Goal: Task Accomplishment & Management: Manage account settings

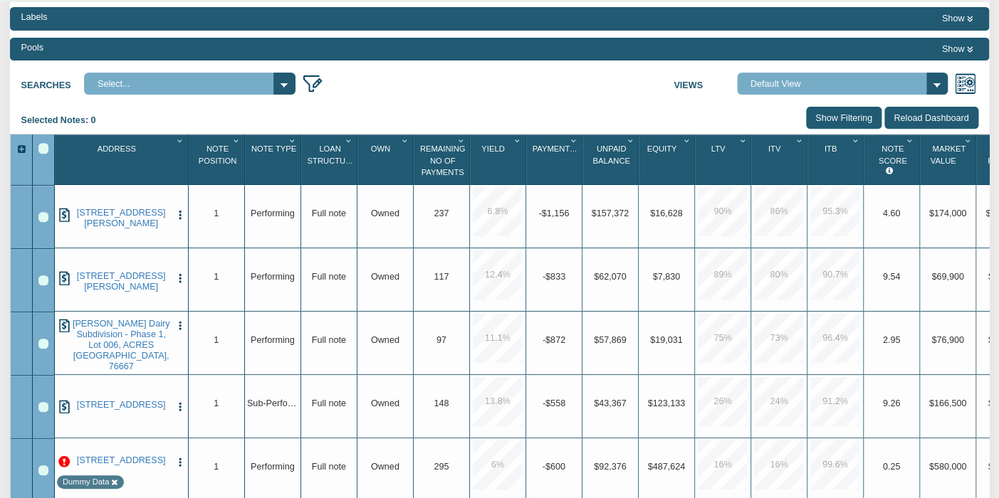
scroll to position [140, 0]
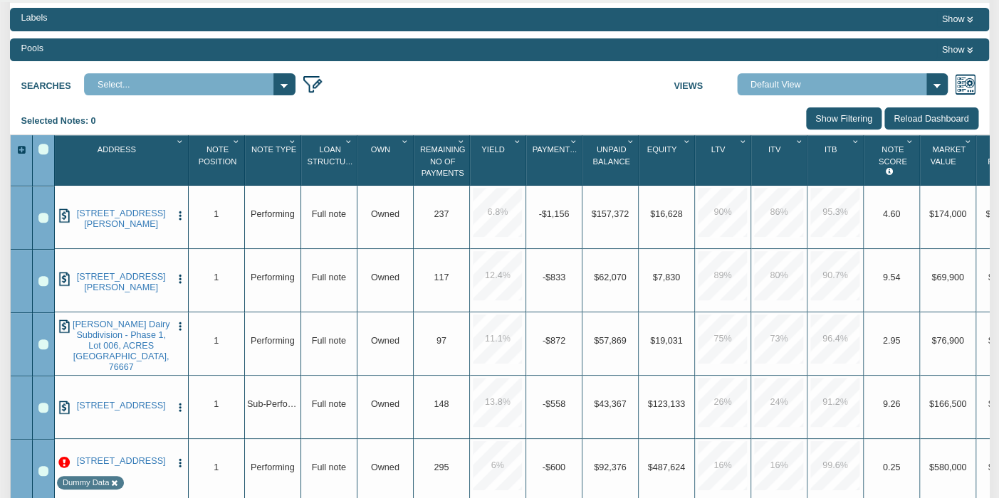
click at [446, 91] on div "Searches Select... Views Default View NS Default (Colonial Funding Group) (Colo…" at bounding box center [499, 82] width 979 height 28
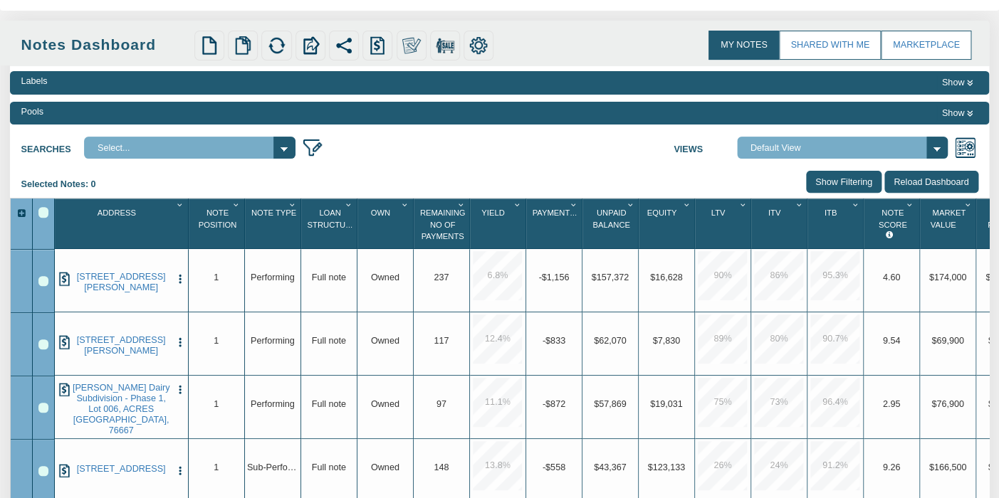
scroll to position [0, 0]
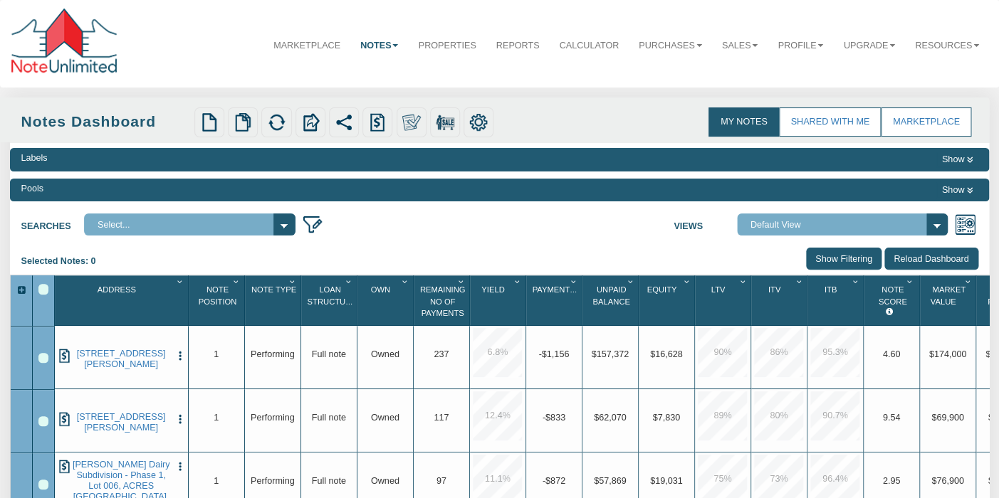
click at [422, 265] on div "Selected Notes: 0 Clear Filters Clear Sorting Show Filtering Reload Dashboard" at bounding box center [499, 261] width 979 height 27
click at [65, 352] on img at bounding box center [65, 356] width 14 height 14
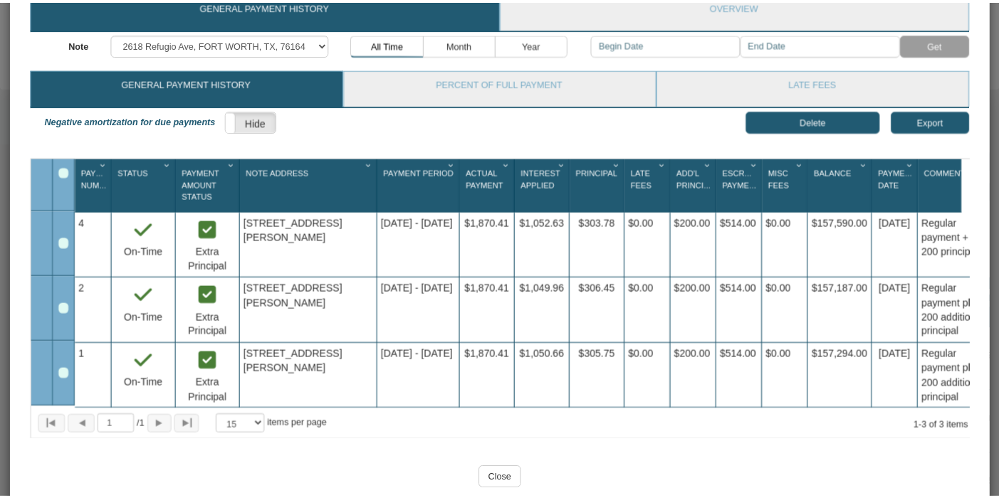
scroll to position [129, 0]
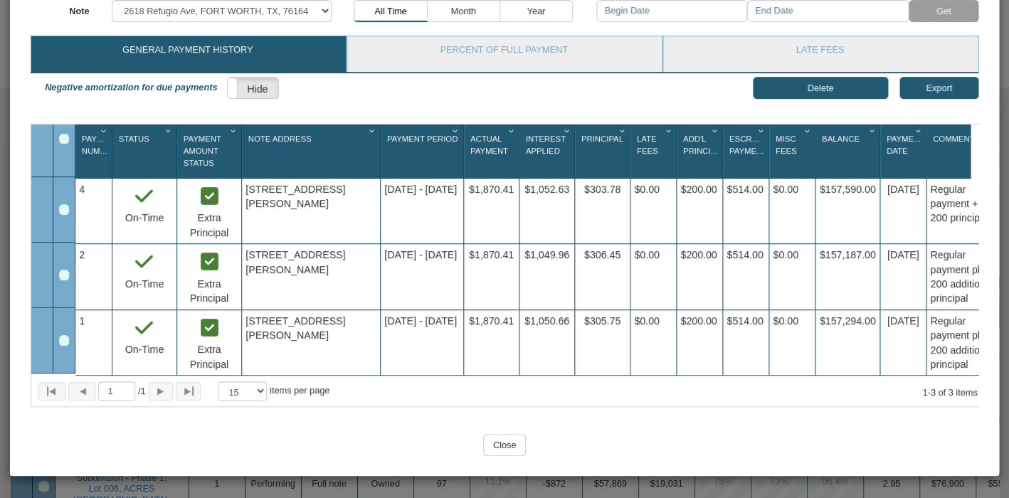
click at [499, 450] on input "Close" at bounding box center [504, 445] width 43 height 22
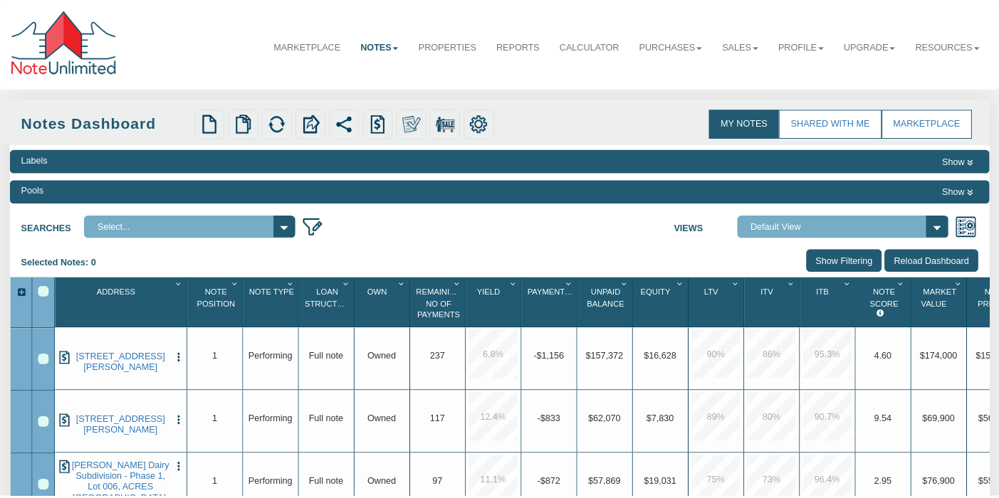
scroll to position [0, 0]
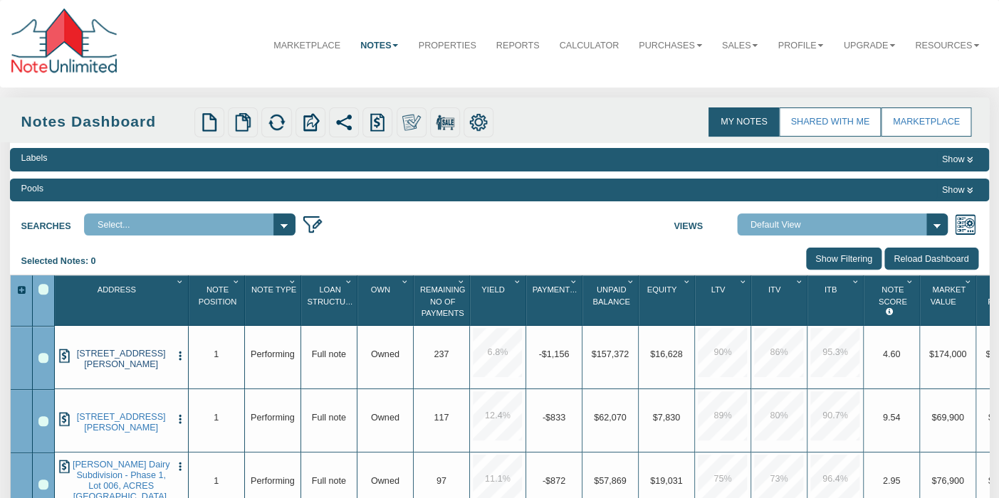
click at [119, 355] on link "[STREET_ADDRESS][PERSON_NAME]" at bounding box center [121, 359] width 100 height 21
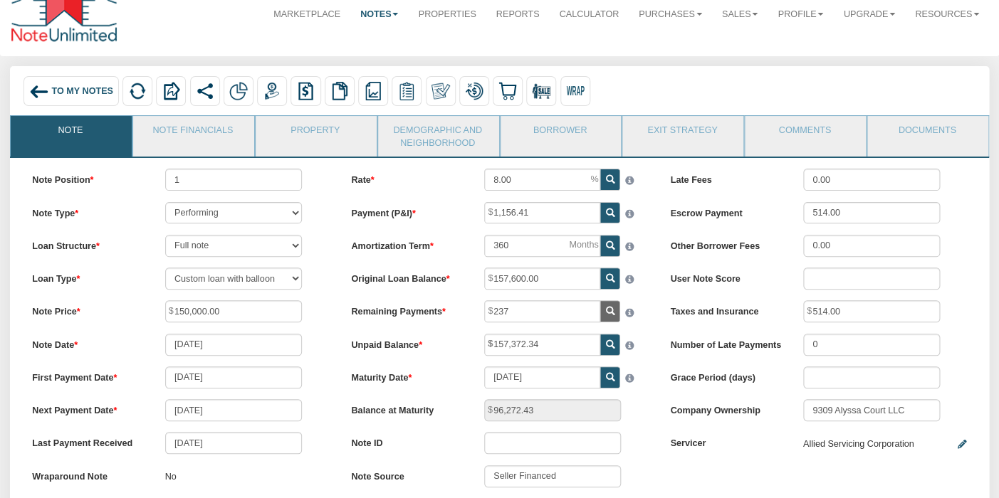
scroll to position [32, 0]
click at [277, 88] on img at bounding box center [272, 90] width 19 height 19
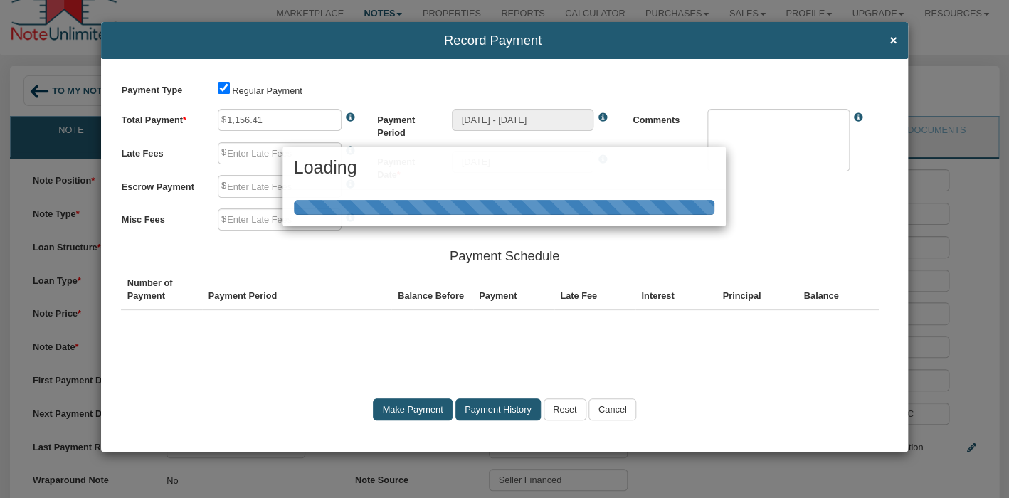
type input "0.00"
type input "514.00"
type input "0.00"
type textarea "Regular payment"
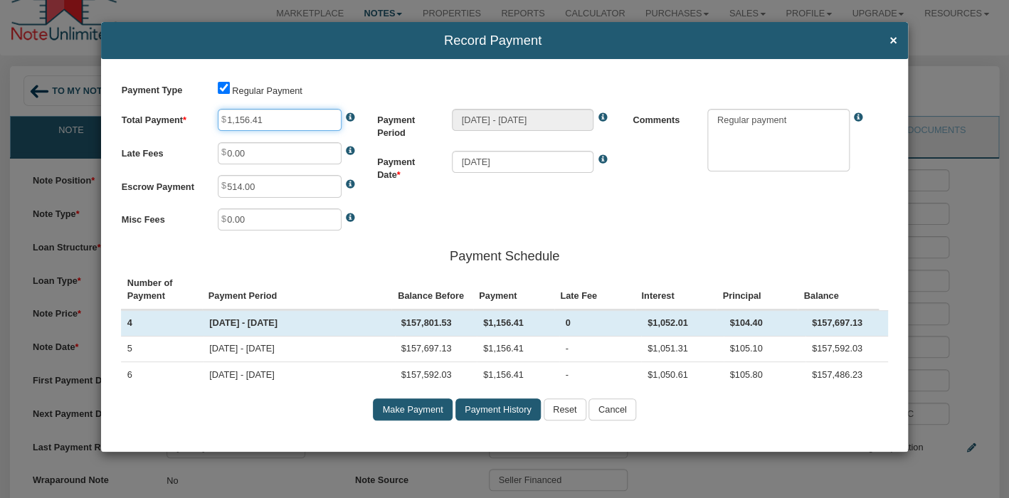
click at [243, 120] on input "1,156.41" at bounding box center [280, 120] width 124 height 22
type input "1,356.41"
click at [796, 127] on textarea at bounding box center [778, 140] width 142 height 63
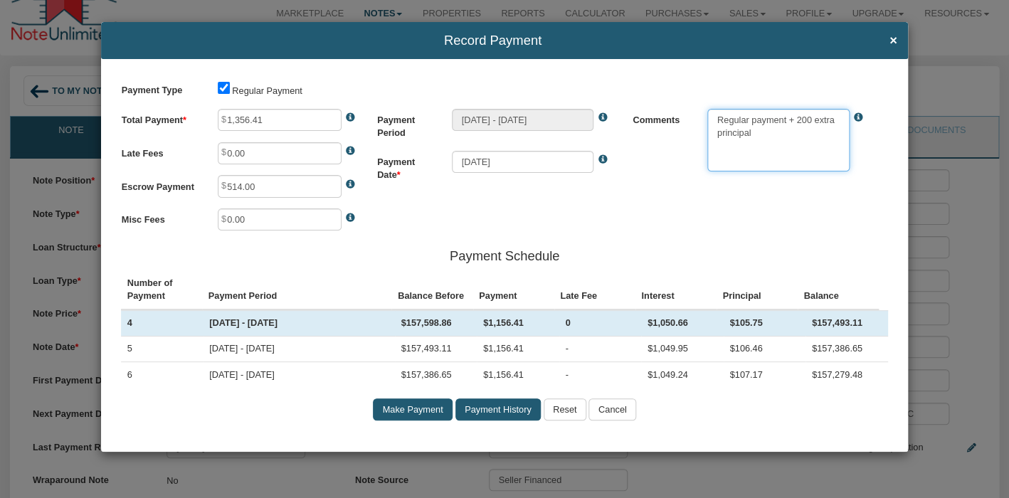
type textarea "Regular payment + 200 extra principal"
click at [415, 408] on input "Make Payment" at bounding box center [413, 410] width 80 height 22
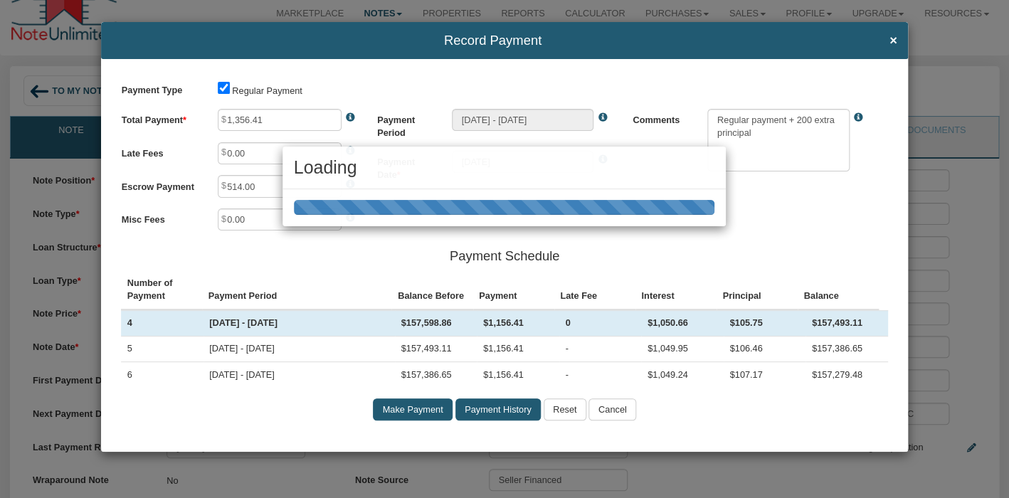
type input "[DATE] - [DATE]"
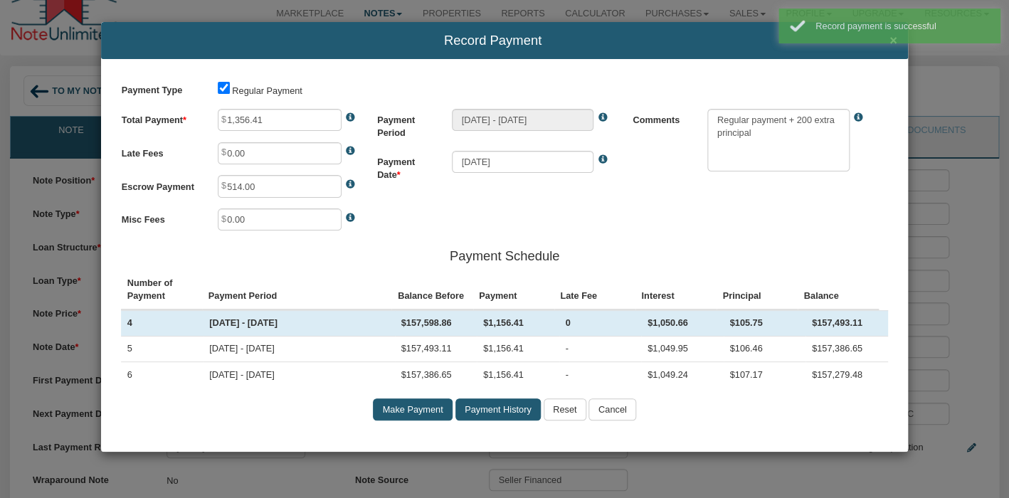
type input "1,156.41"
type textarea "Regular payment"
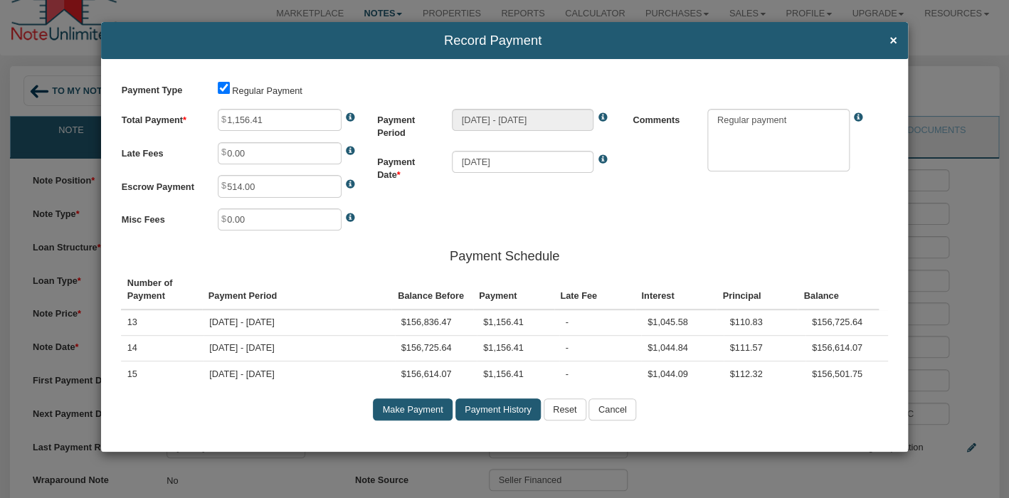
scroll to position [0, 0]
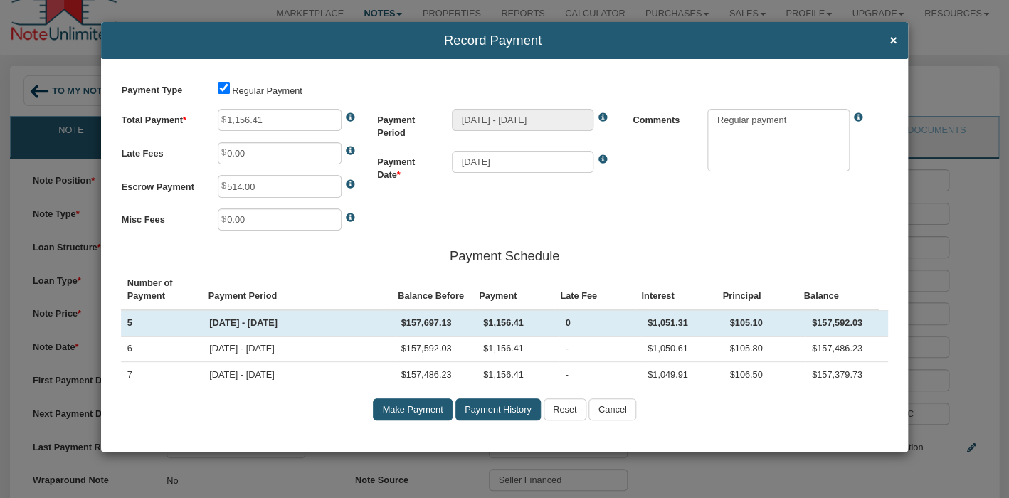
click at [616, 413] on input "Cancel" at bounding box center [613, 410] width 48 height 22
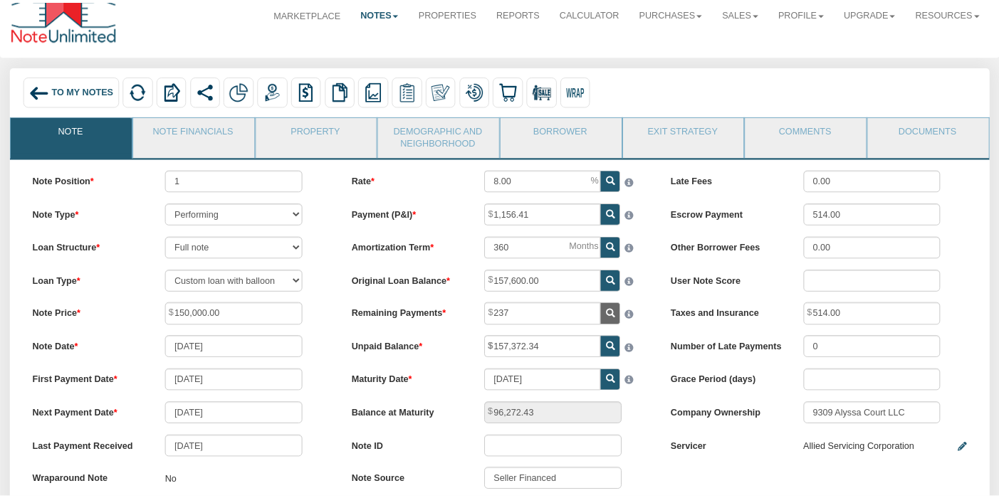
scroll to position [32, 0]
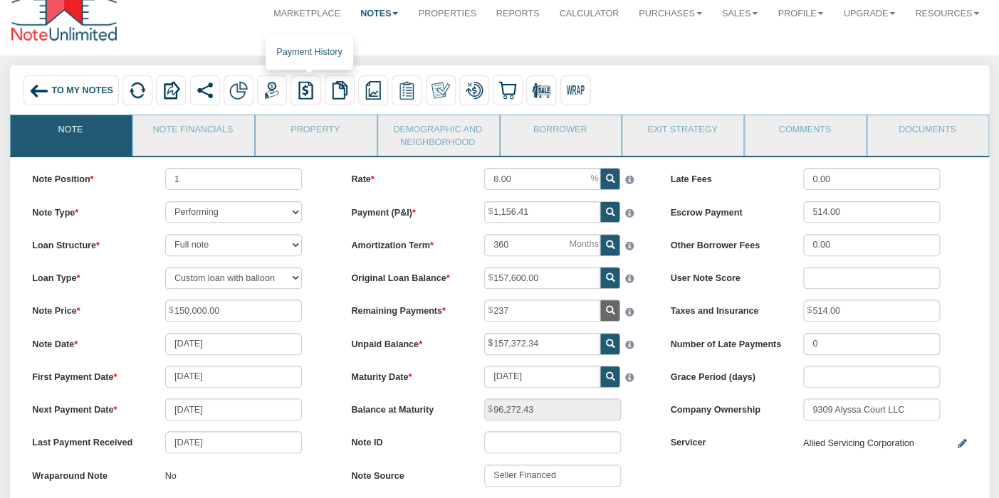
click at [305, 90] on img at bounding box center [305, 90] width 19 height 19
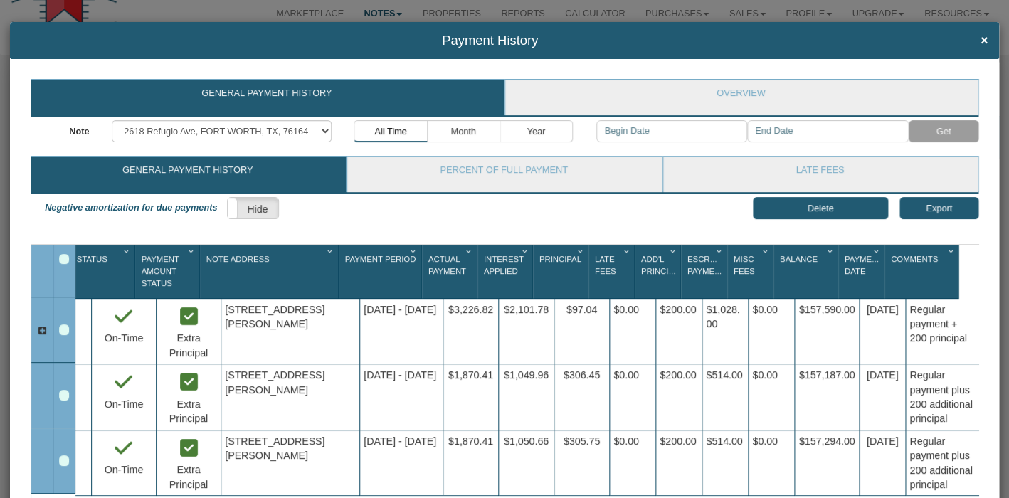
scroll to position [0, 0]
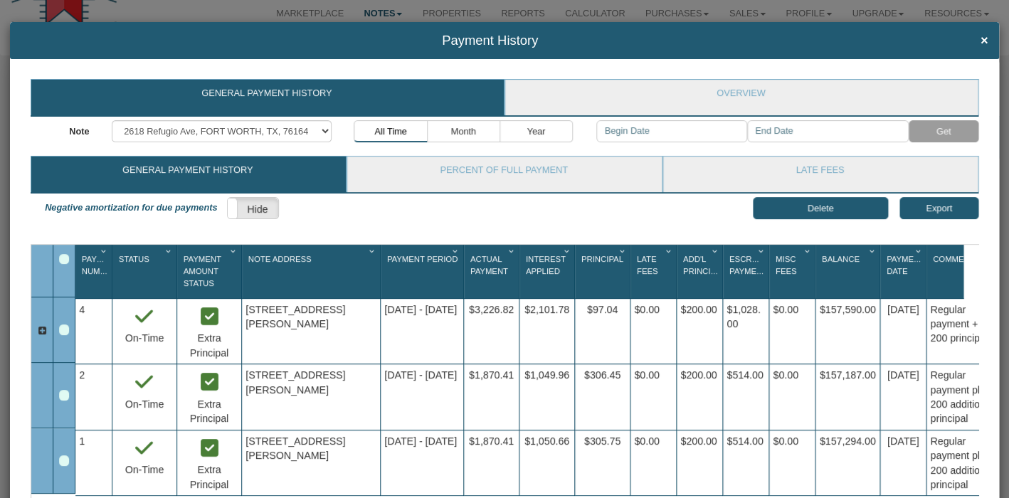
click at [42, 331] on icon at bounding box center [41, 330] width 11 height 11
select select "?"
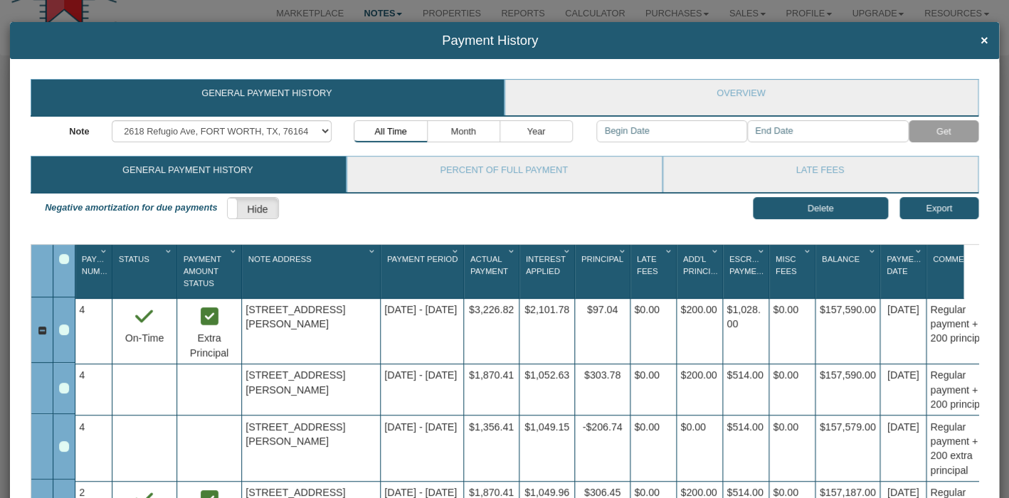
click at [63, 446] on div "Row 3, Row Selection Checkbox" at bounding box center [64, 446] width 10 height 10
click at [801, 203] on button "Delete" at bounding box center [821, 208] width 136 height 22
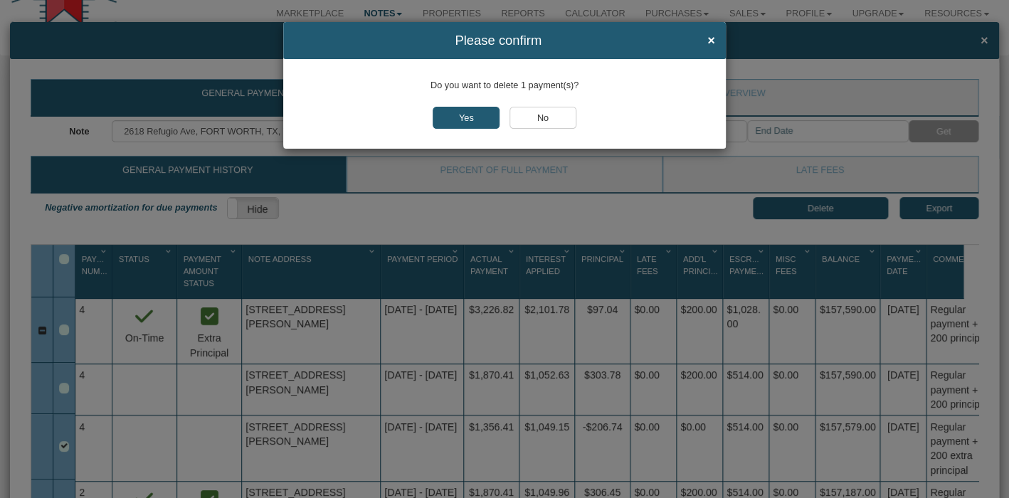
click at [462, 113] on input "Yes" at bounding box center [466, 118] width 67 height 22
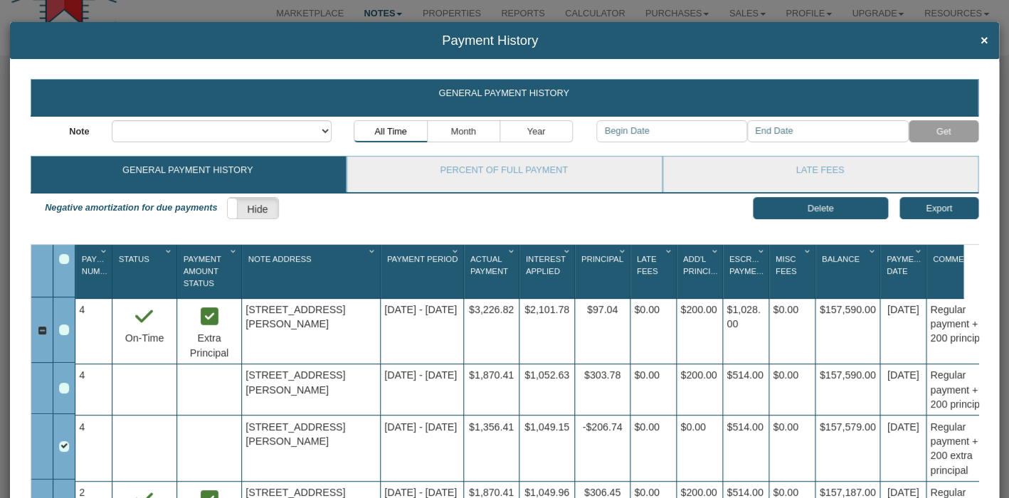
select select "object:12458"
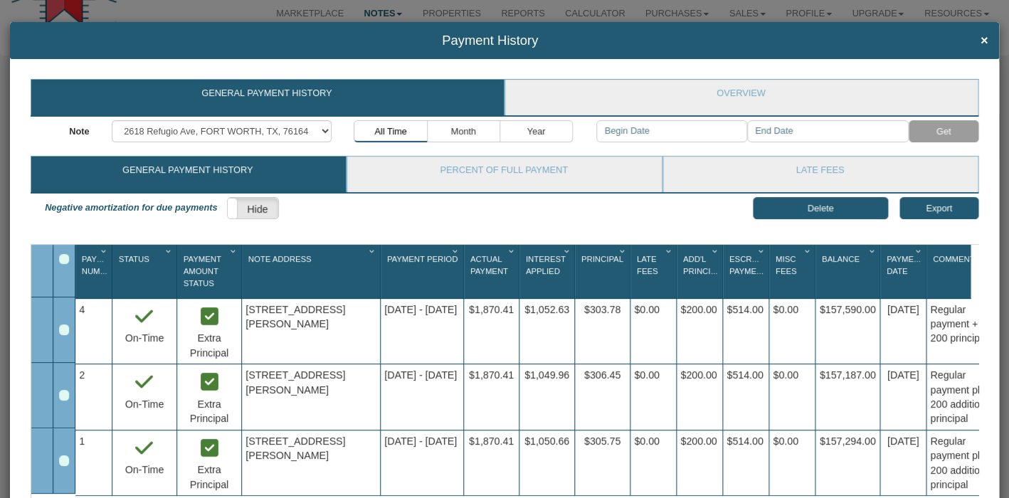
scroll to position [129, 0]
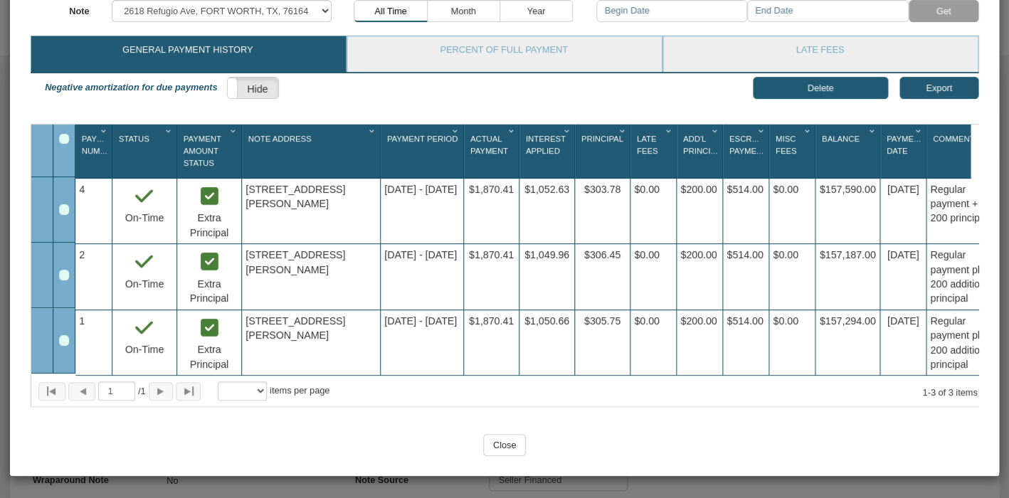
click at [500, 442] on input "Close" at bounding box center [504, 445] width 43 height 22
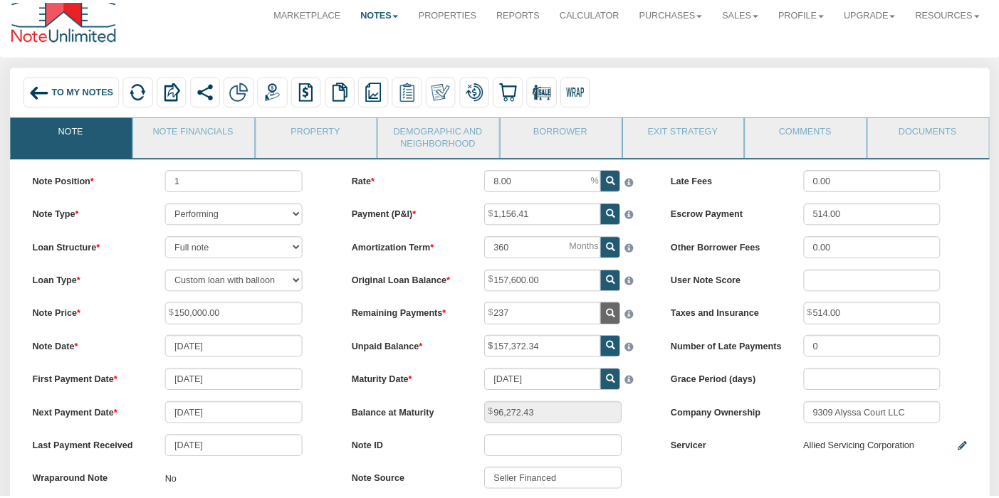
scroll to position [32, 0]
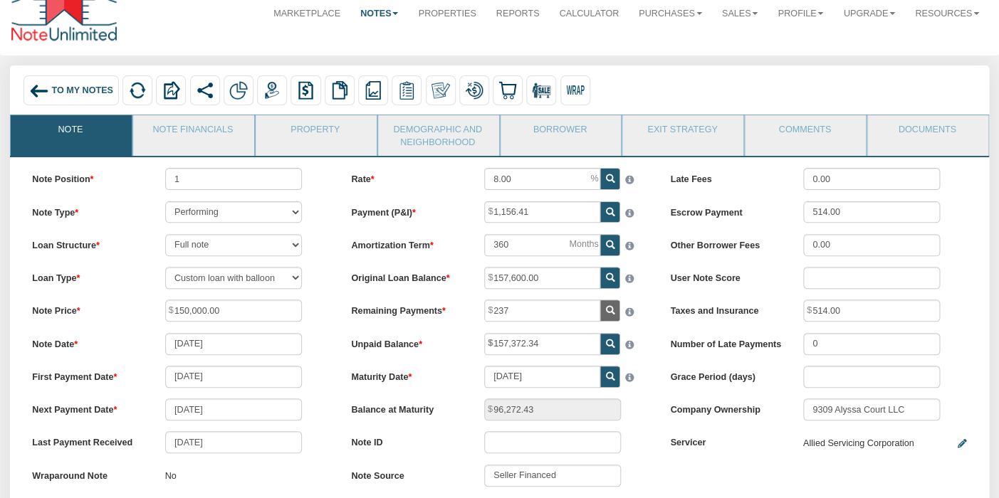
click at [331, 342] on div "Note Date [DATE]" at bounding box center [180, 344] width 318 height 22
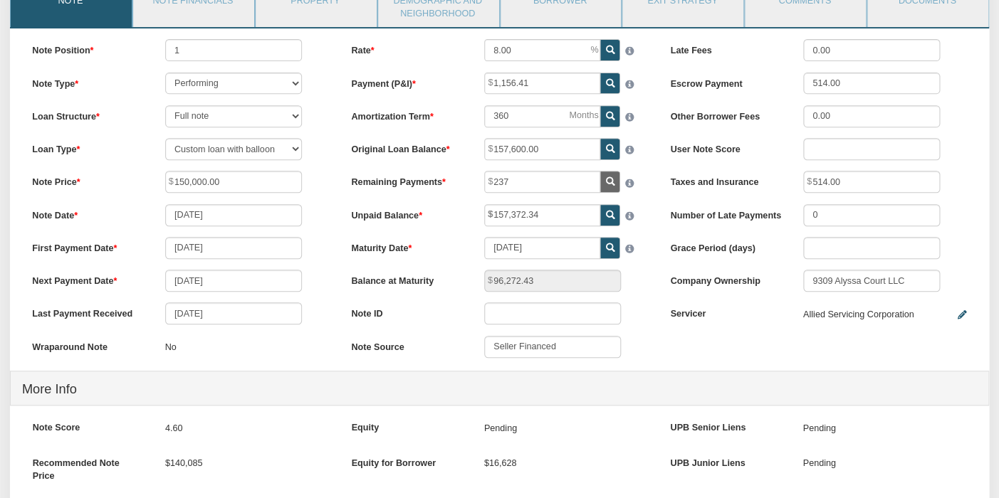
scroll to position [154, 0]
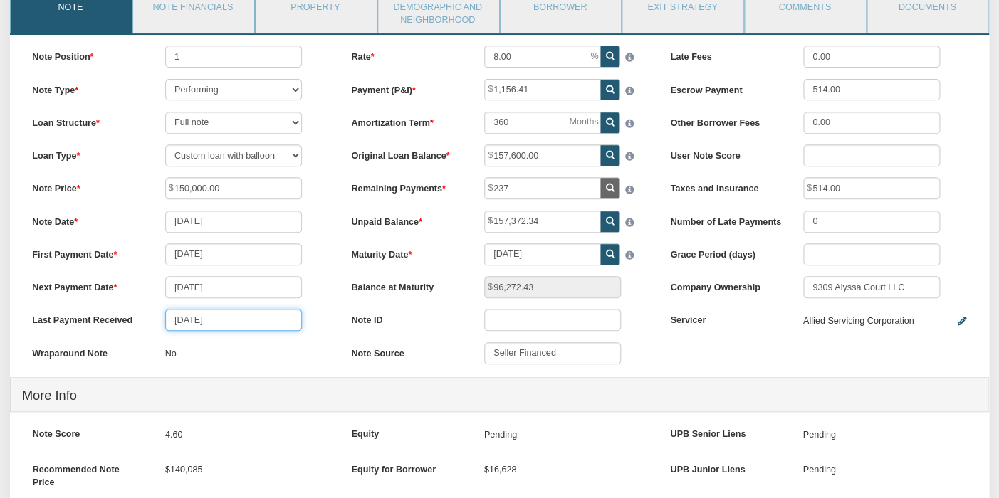
click at [252, 323] on input "[DATE]" at bounding box center [233, 320] width 137 height 22
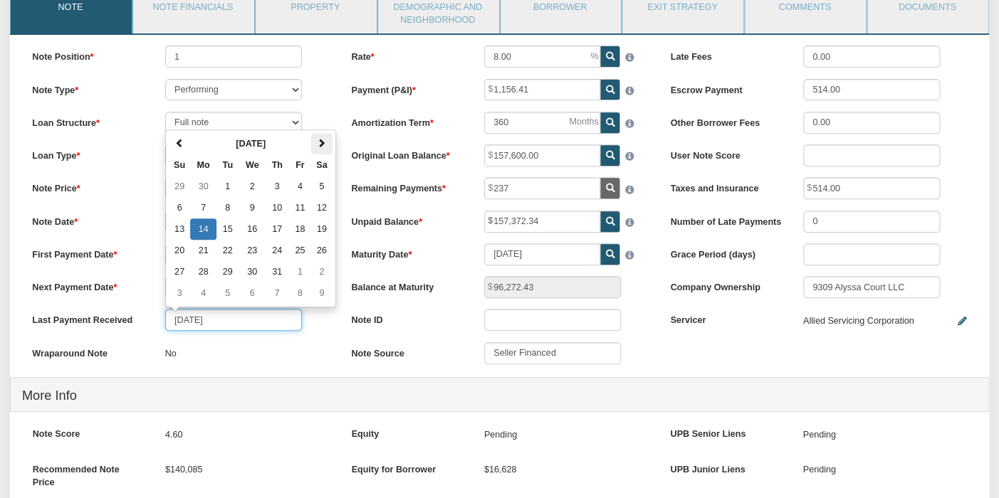
click at [322, 148] on span at bounding box center [321, 143] width 9 height 9
click at [256, 236] on td "13" at bounding box center [252, 229] width 26 height 21
type input "[DATE]"
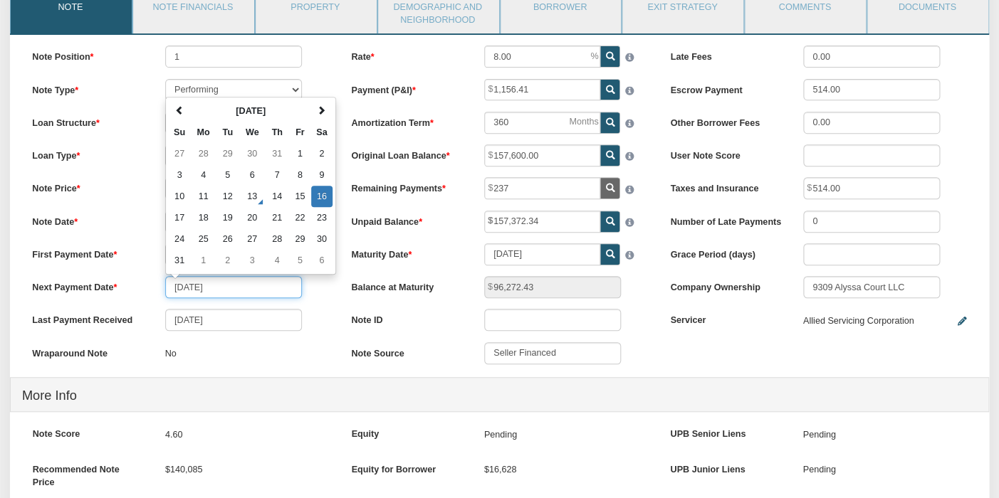
click at [238, 294] on input "[DATE]" at bounding box center [233, 287] width 137 height 22
click at [326, 112] on span at bounding box center [321, 110] width 9 height 9
click at [230, 198] on td "16" at bounding box center [227, 196] width 23 height 21
type input "[DATE]"
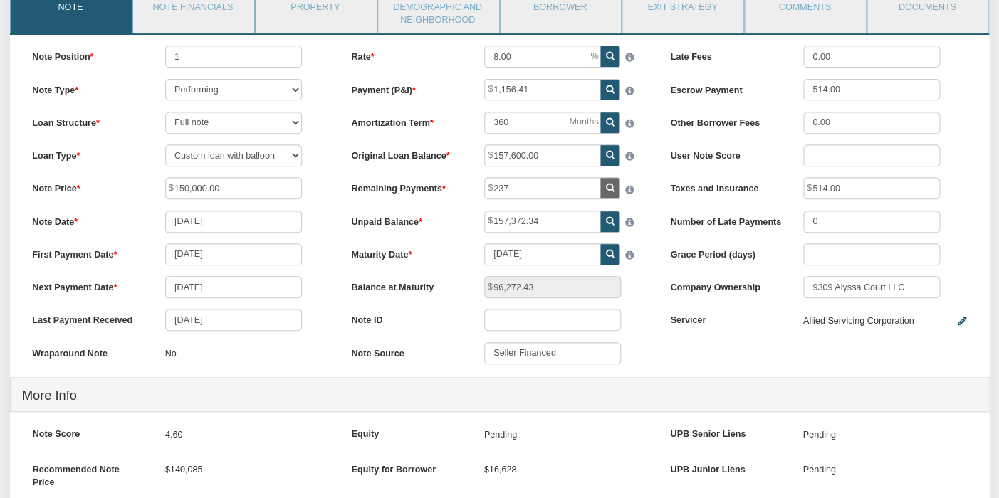
click at [313, 288] on div "[DATE]" at bounding box center [233, 287] width 159 height 22
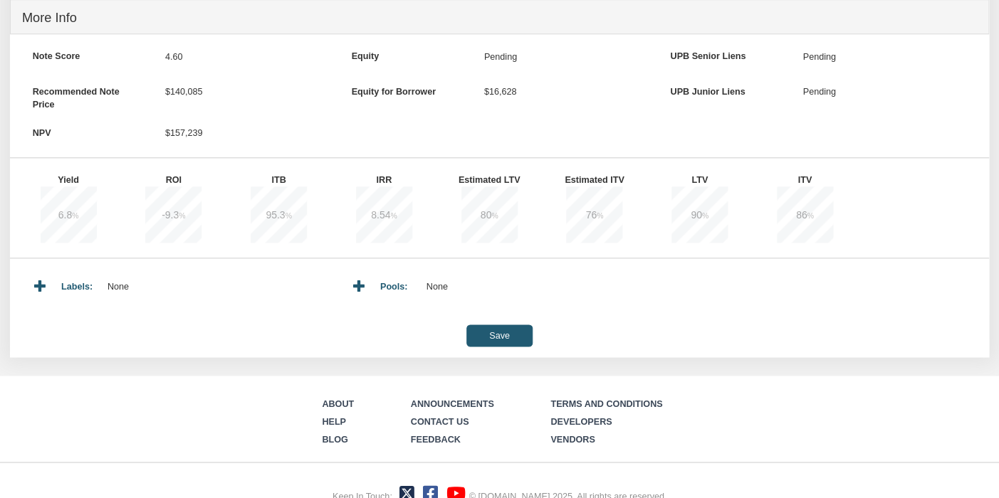
scroll to position [556, 0]
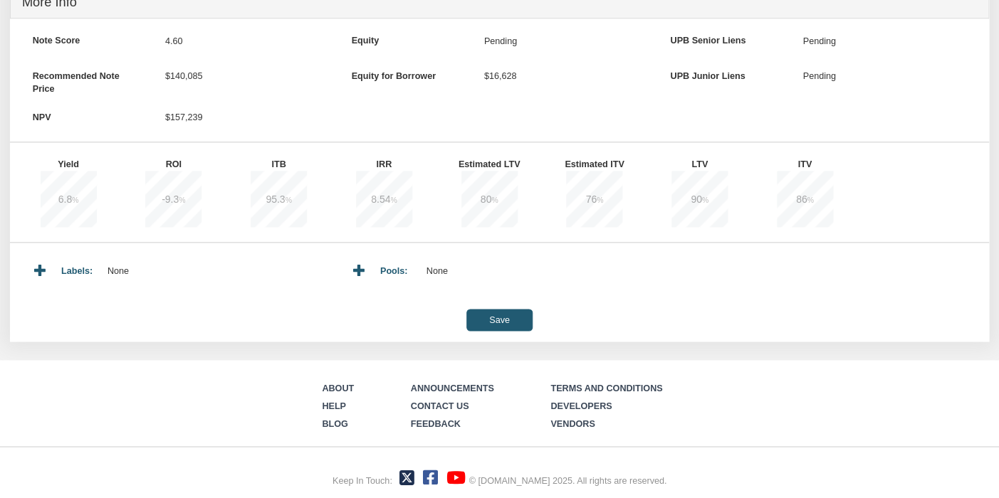
click at [493, 327] on input "Save" at bounding box center [499, 320] width 66 height 22
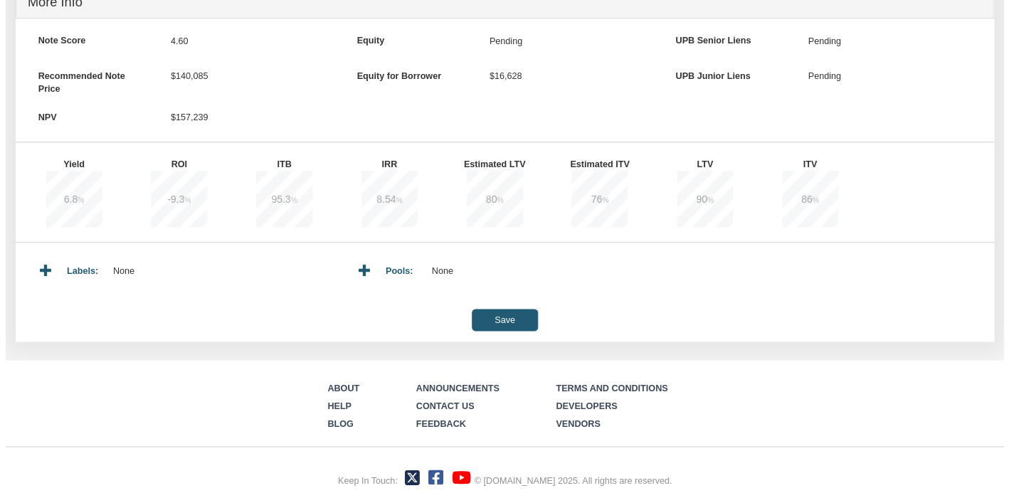
scroll to position [557, 0]
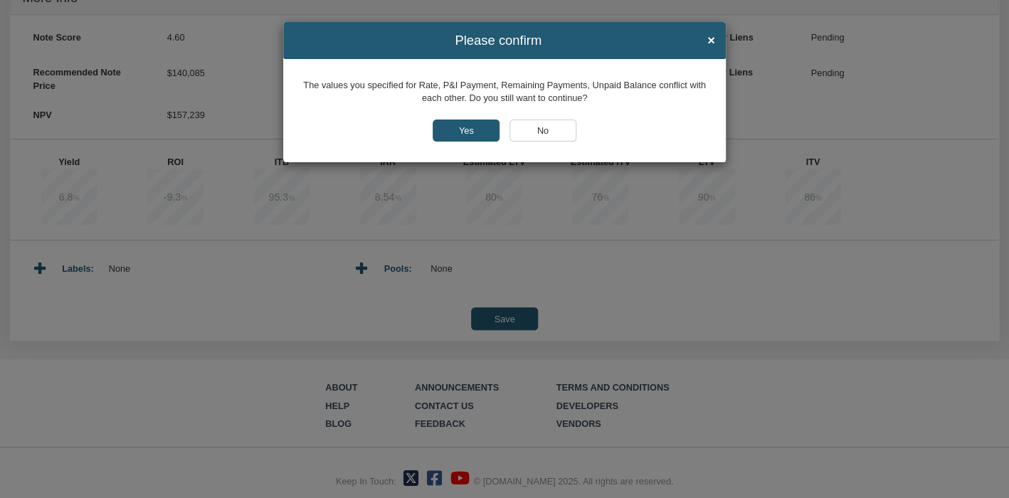
click at [449, 130] on input "Yes" at bounding box center [466, 131] width 67 height 22
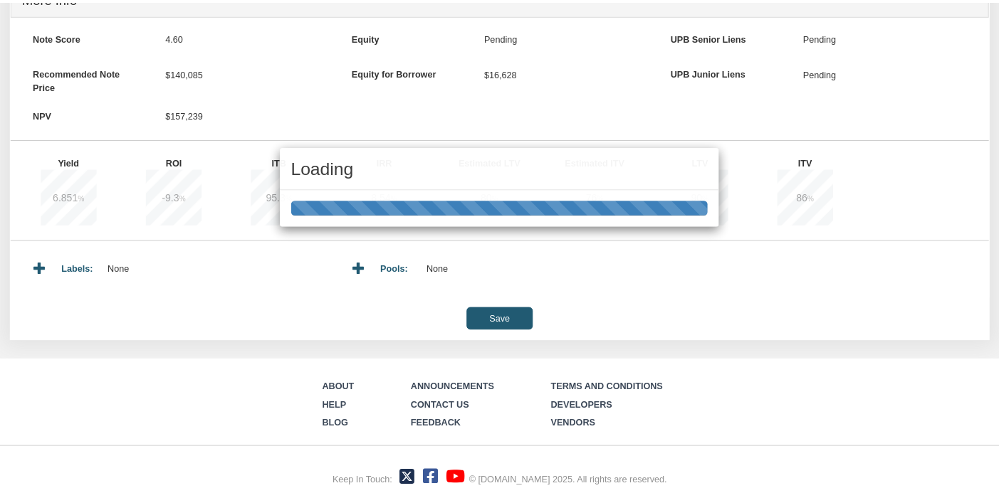
scroll to position [556, 0]
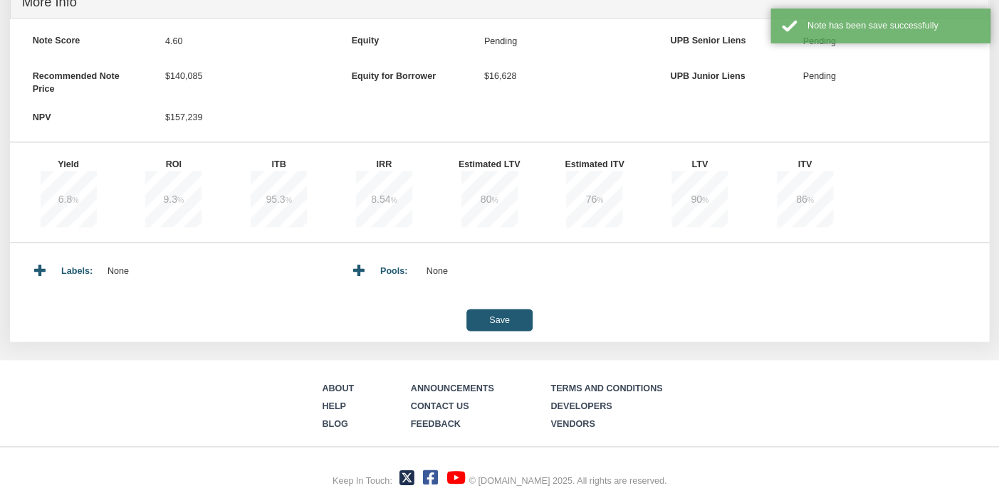
type input "96,272.42"
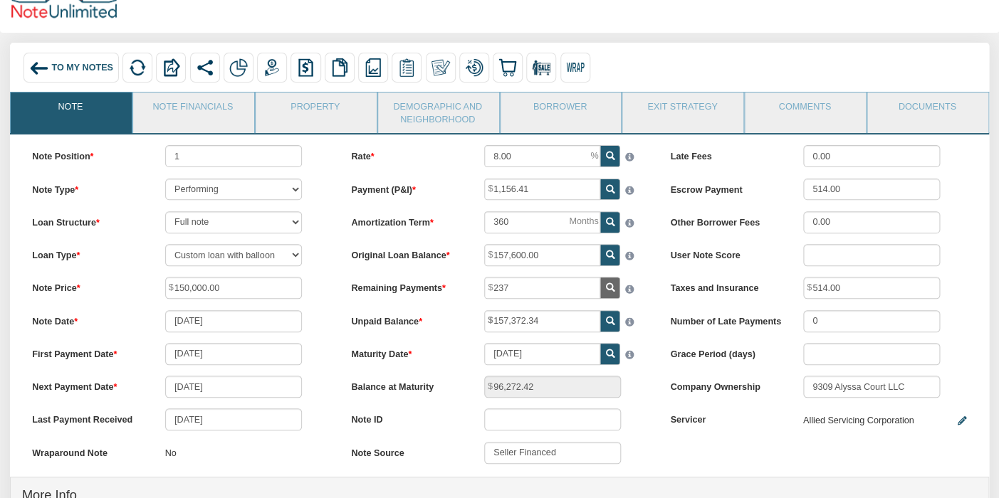
scroll to position [0, 0]
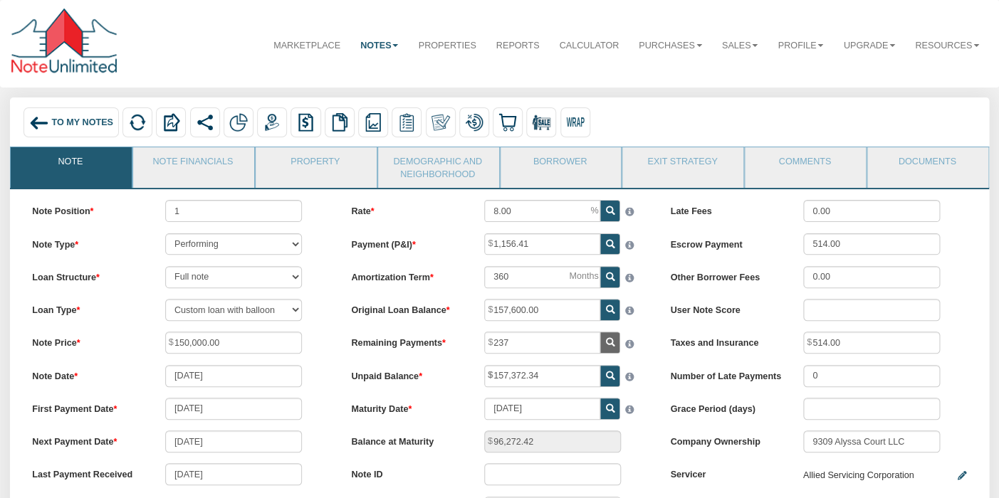
click at [73, 122] on span "To My Notes" at bounding box center [82, 122] width 61 height 10
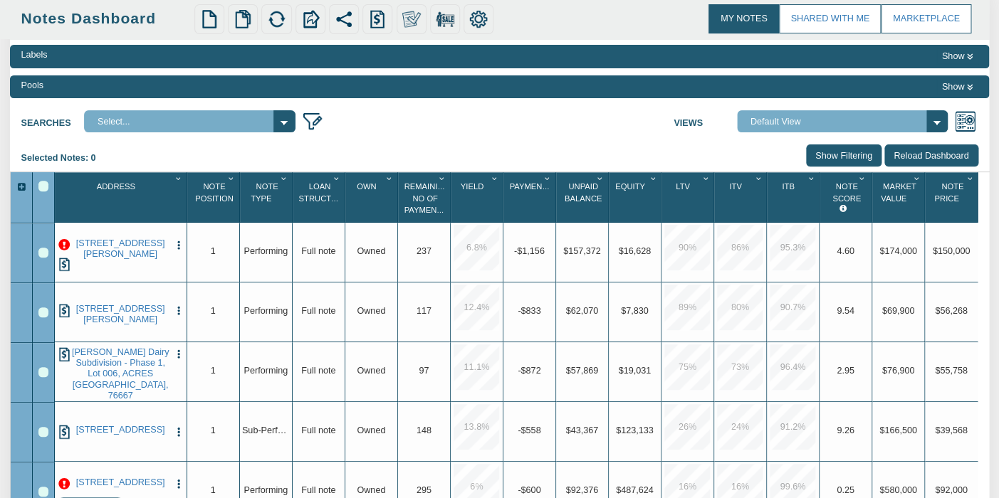
scroll to position [104, 0]
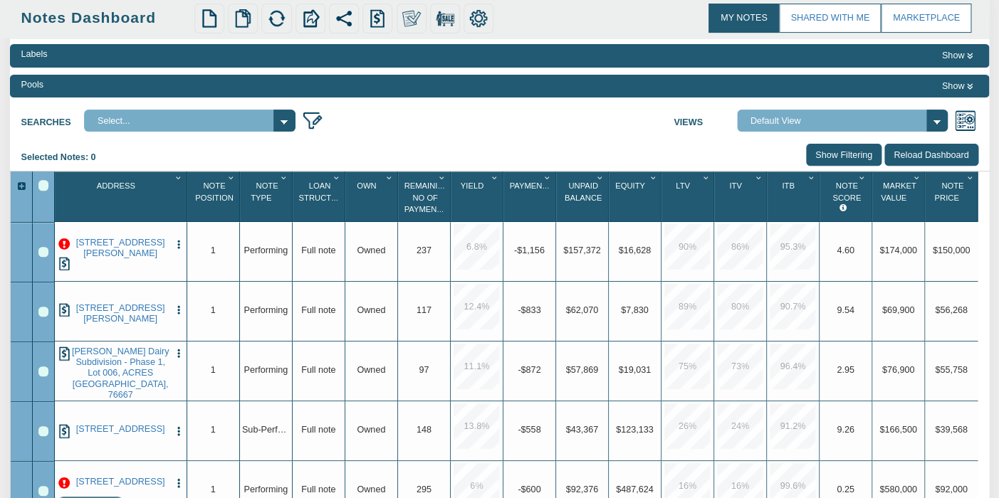
click at [66, 246] on p at bounding box center [63, 243] width 11 height 11
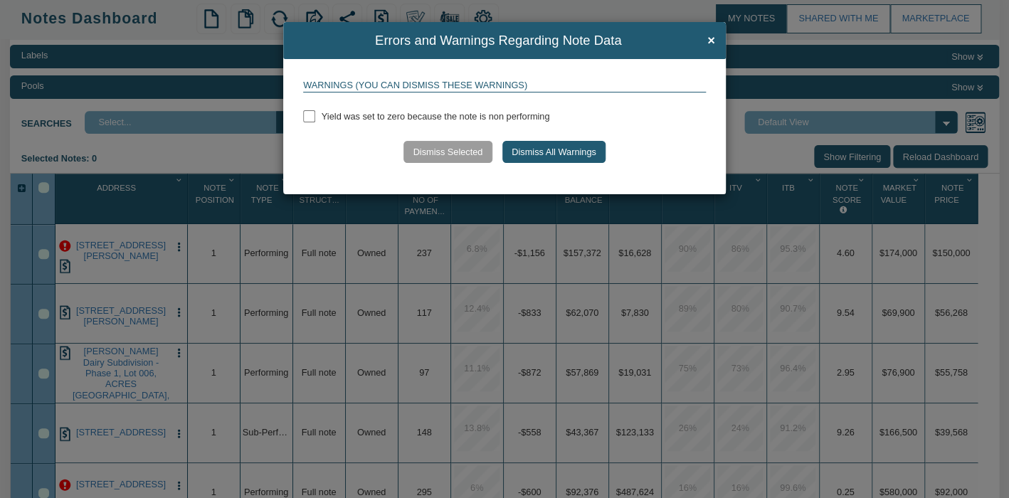
click at [312, 116] on input "checkbox" at bounding box center [309, 116] width 12 height 12
checkbox input "true"
click at [444, 147] on button "Dismiss Selected" at bounding box center [448, 152] width 89 height 22
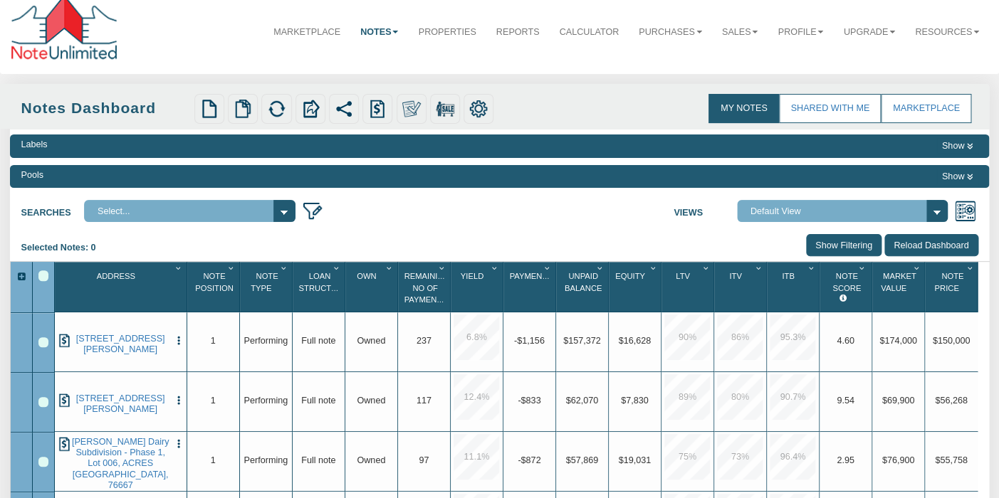
scroll to position [0, 0]
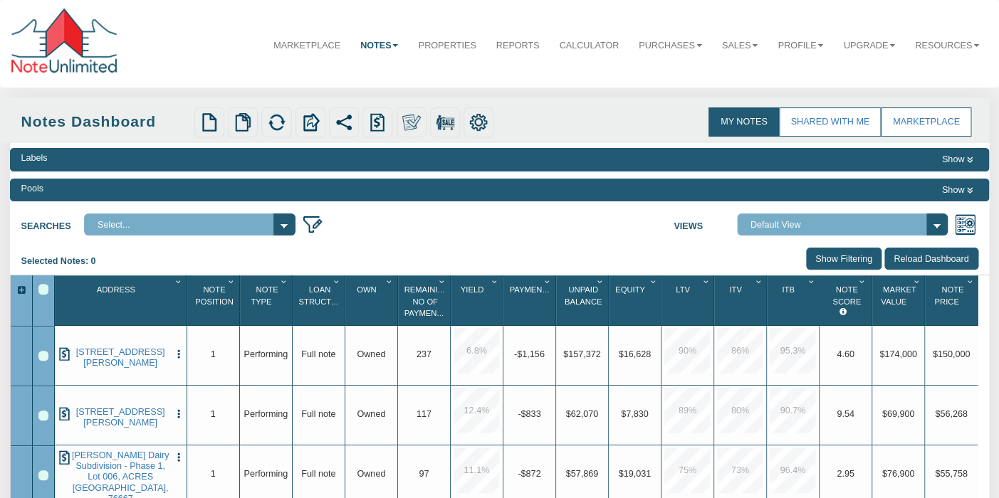
click at [369, 244] on div "Labels Show Pools Show Searches Select... Views Default View" at bounding box center [499, 429] width 979 height 573
